Goal: Information Seeking & Learning: Learn about a topic

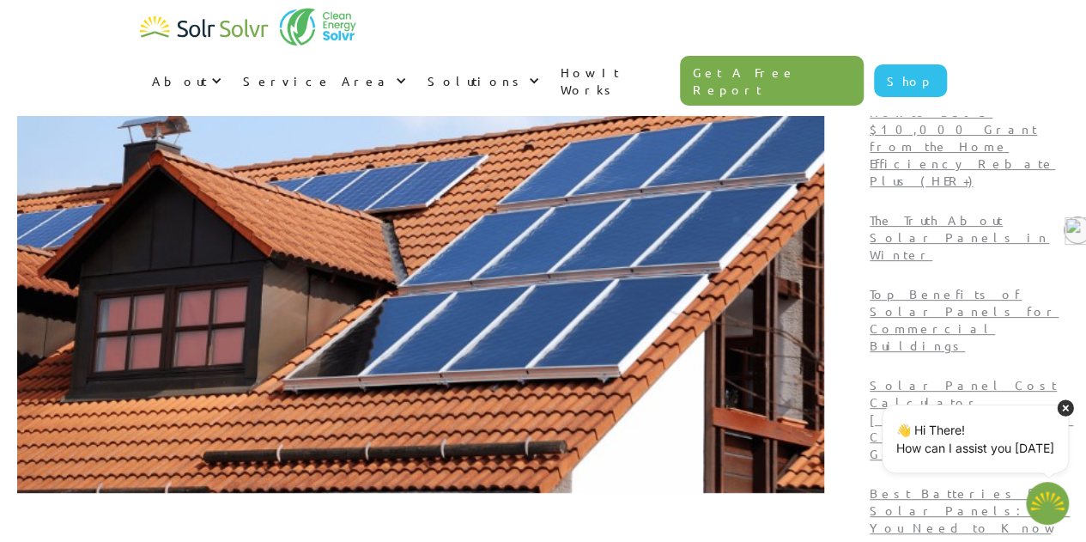
click at [1069, 411] on icon at bounding box center [1065, 407] width 16 height 16
click at [22, 24] on div "About About Solar About Clean Energy Solutions About Solr Solvr Meet the Team B…" at bounding box center [543, 57] width 1086 height 115
click at [354, 145] on img at bounding box center [420, 266] width 807 height 453
type textarea "x"
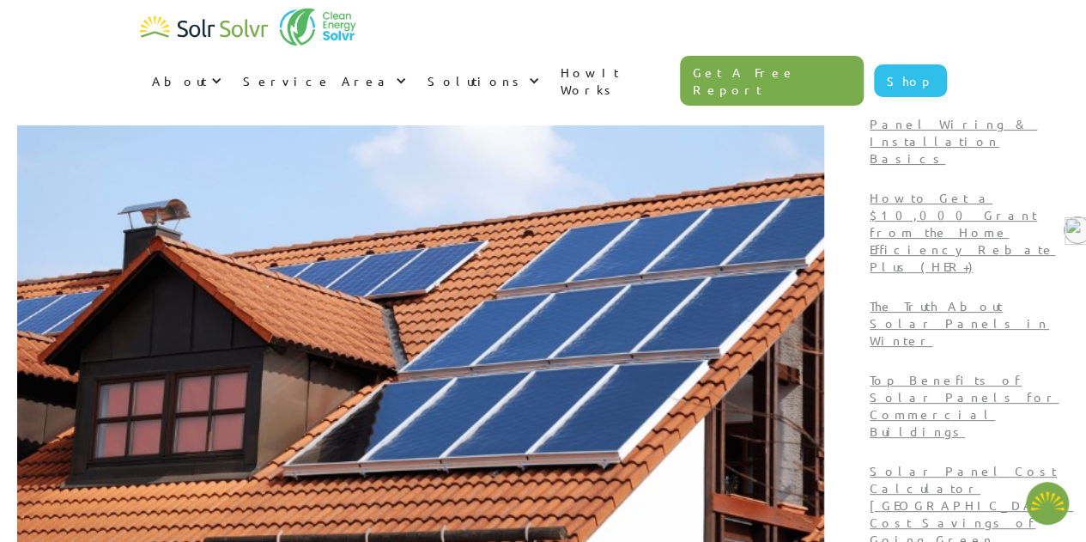
scroll to position [172, 0]
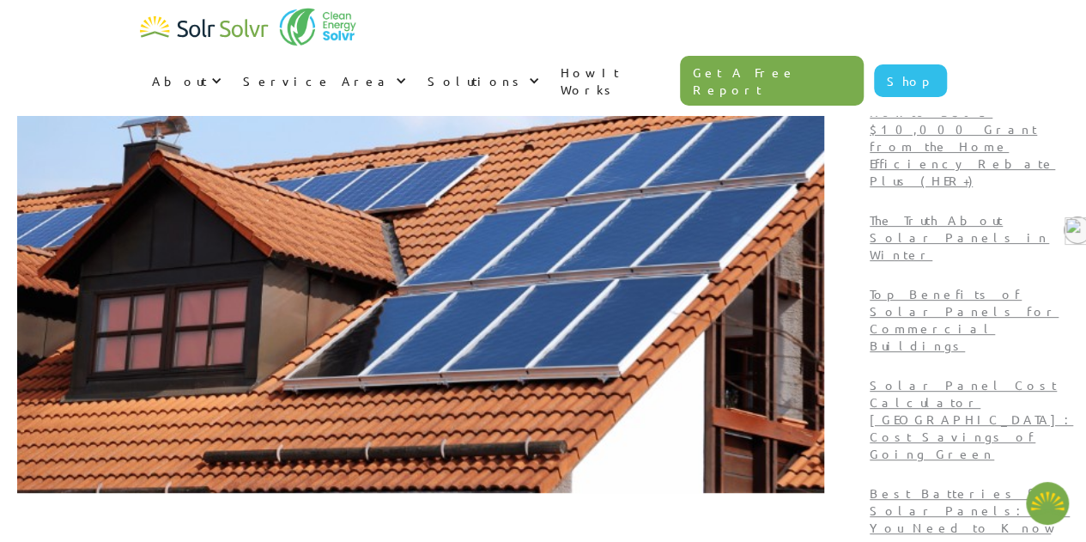
click at [577, 345] on img at bounding box center [420, 266] width 807 height 453
type textarea "x"
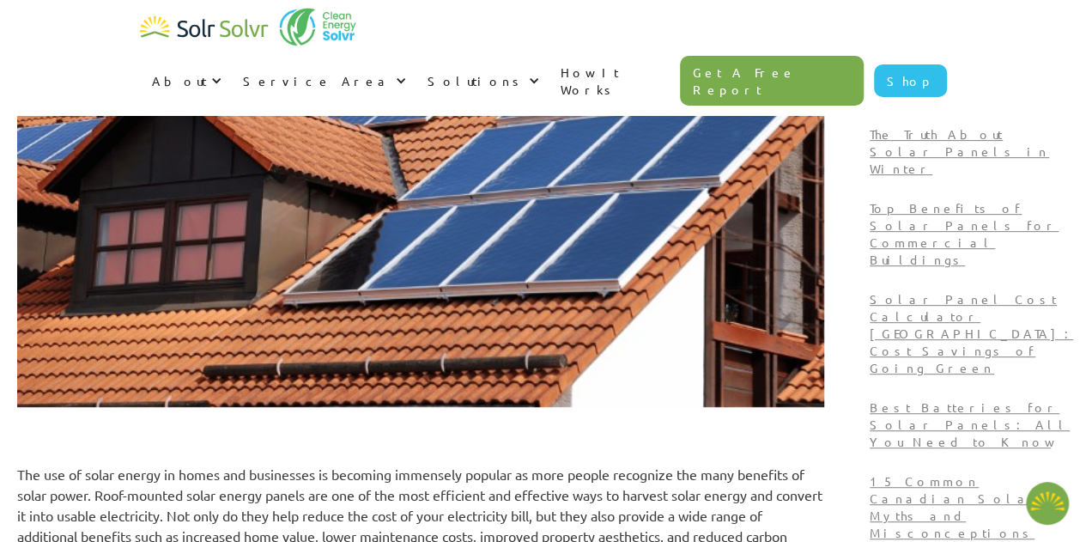
type textarea "x"
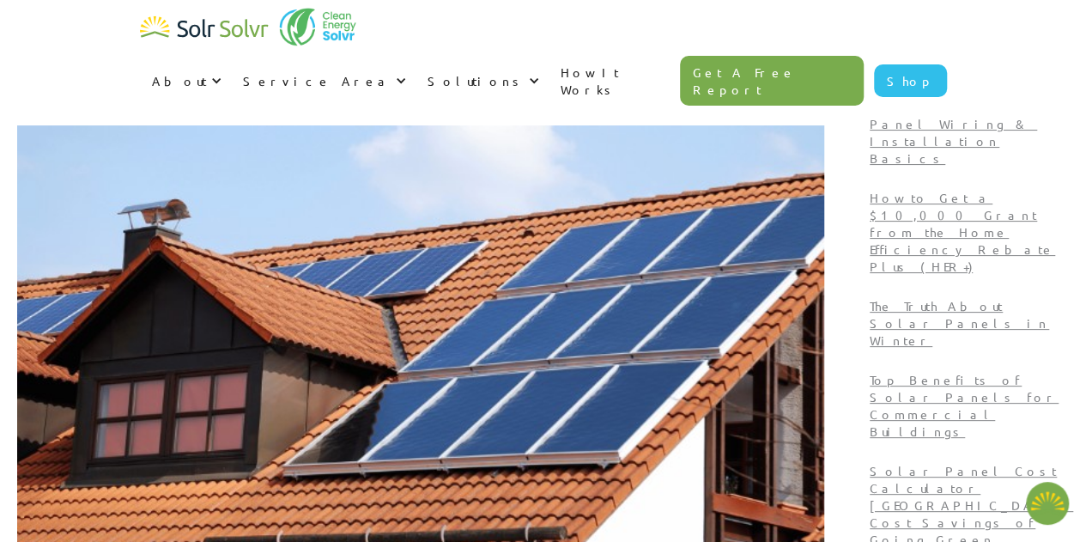
scroll to position [86, 0]
